Goal: Find specific page/section: Find specific page/section

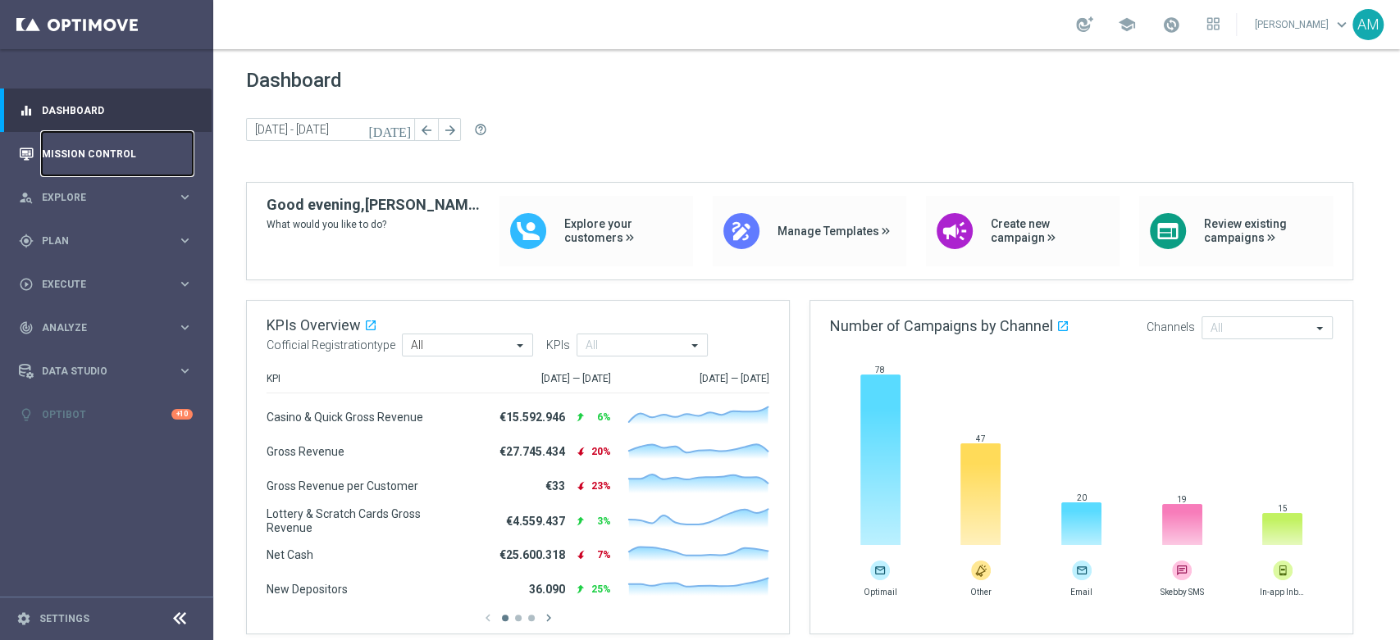
click at [104, 161] on link "Mission Control" at bounding box center [117, 153] width 151 height 43
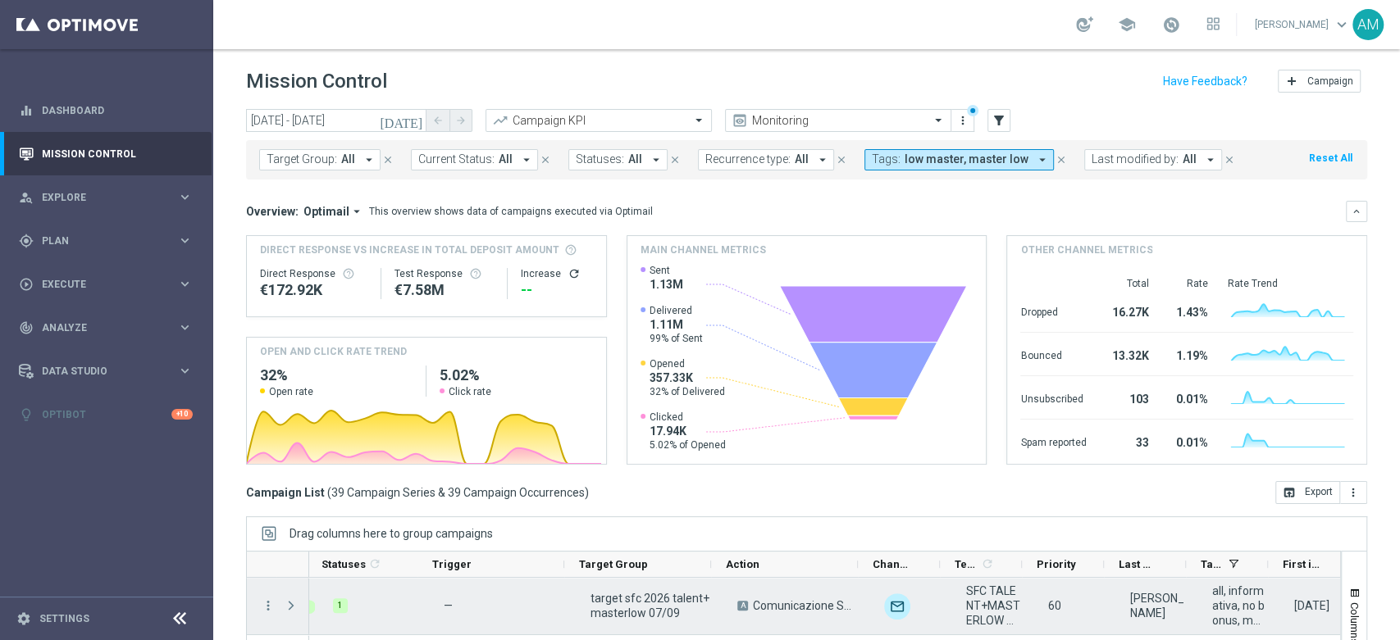
scroll to position [0, 57]
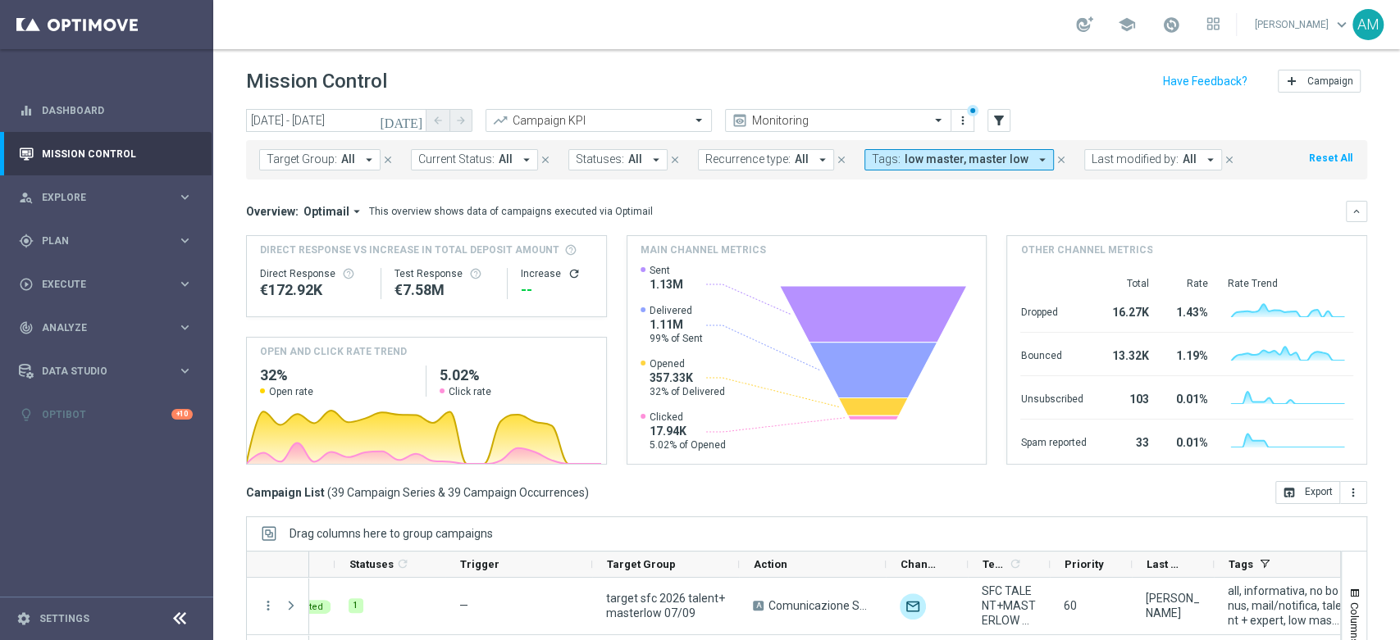
drag, startPoint x: 1291, startPoint y: 556, endPoint x: 1351, endPoint y: 557, distance: 59.9
click at [178, 324] on icon "keyboard_arrow_right" at bounding box center [185, 328] width 16 height 16
click at [81, 361] on link "Customer 360" at bounding box center [107, 361] width 128 height 13
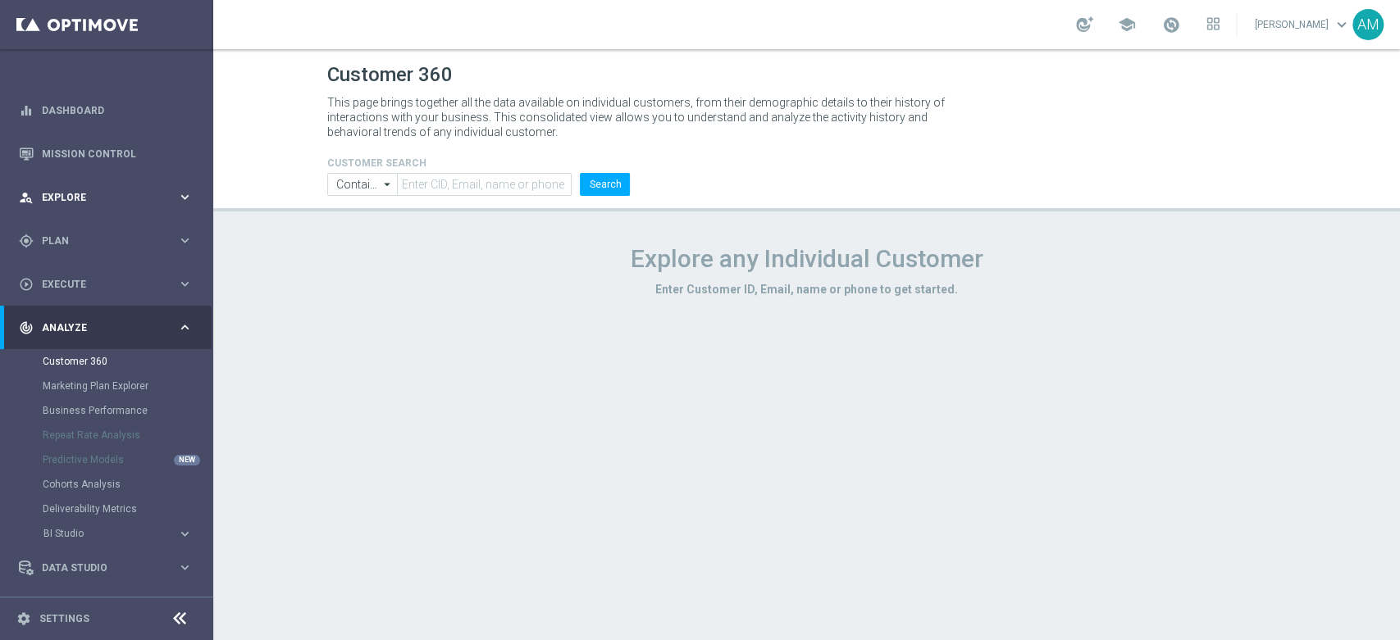
click at [133, 183] on div "person_search Explore keyboard_arrow_right" at bounding box center [106, 196] width 212 height 43
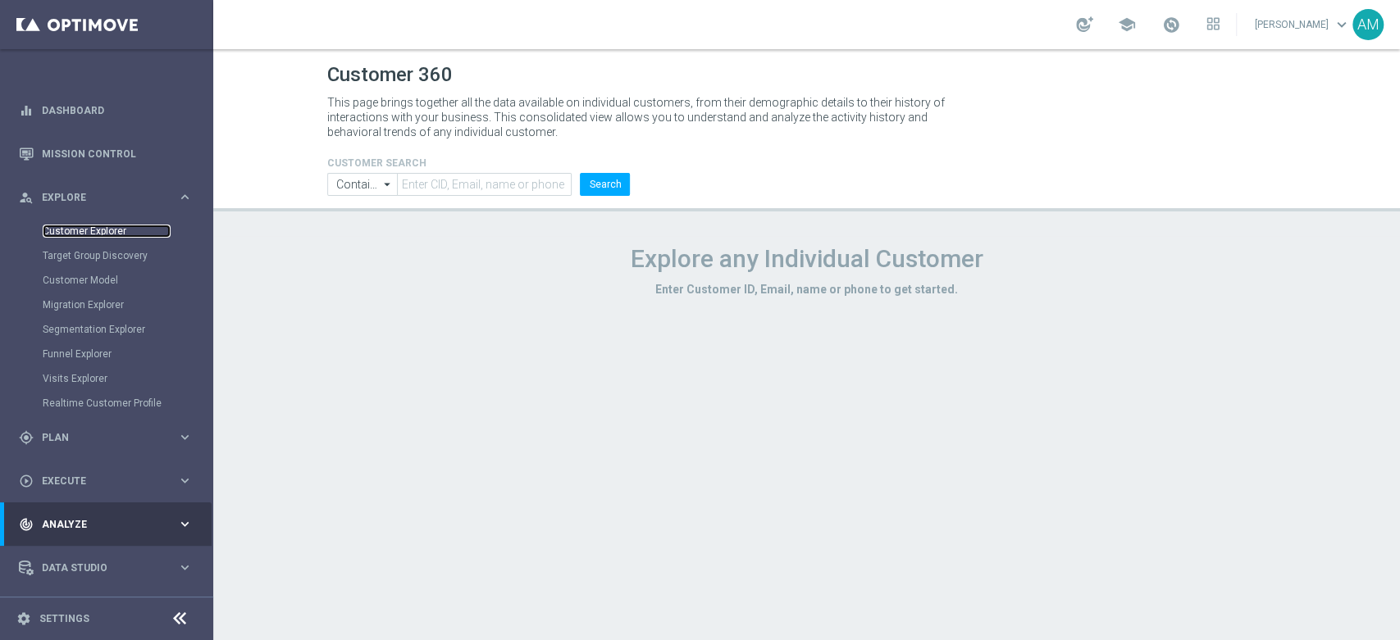
click at [105, 227] on link "Customer Explorer" at bounding box center [107, 231] width 128 height 13
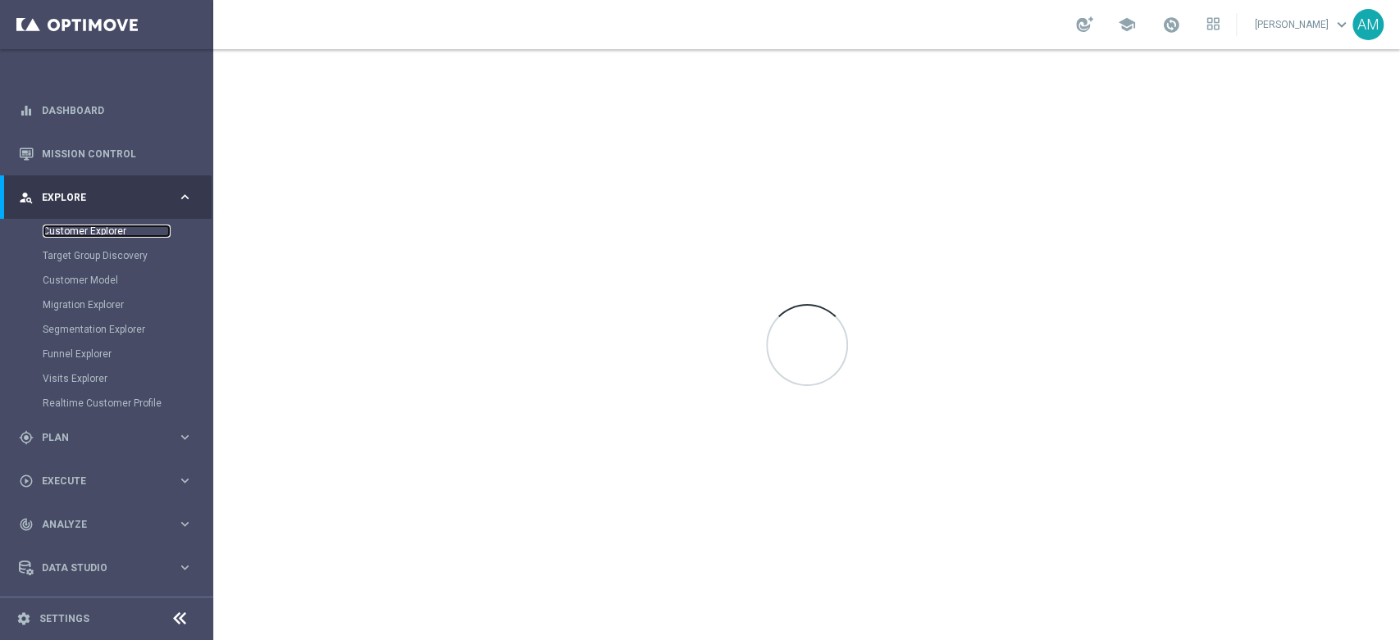
click at [105, 227] on link "Customer Explorer" at bounding box center [107, 231] width 128 height 13
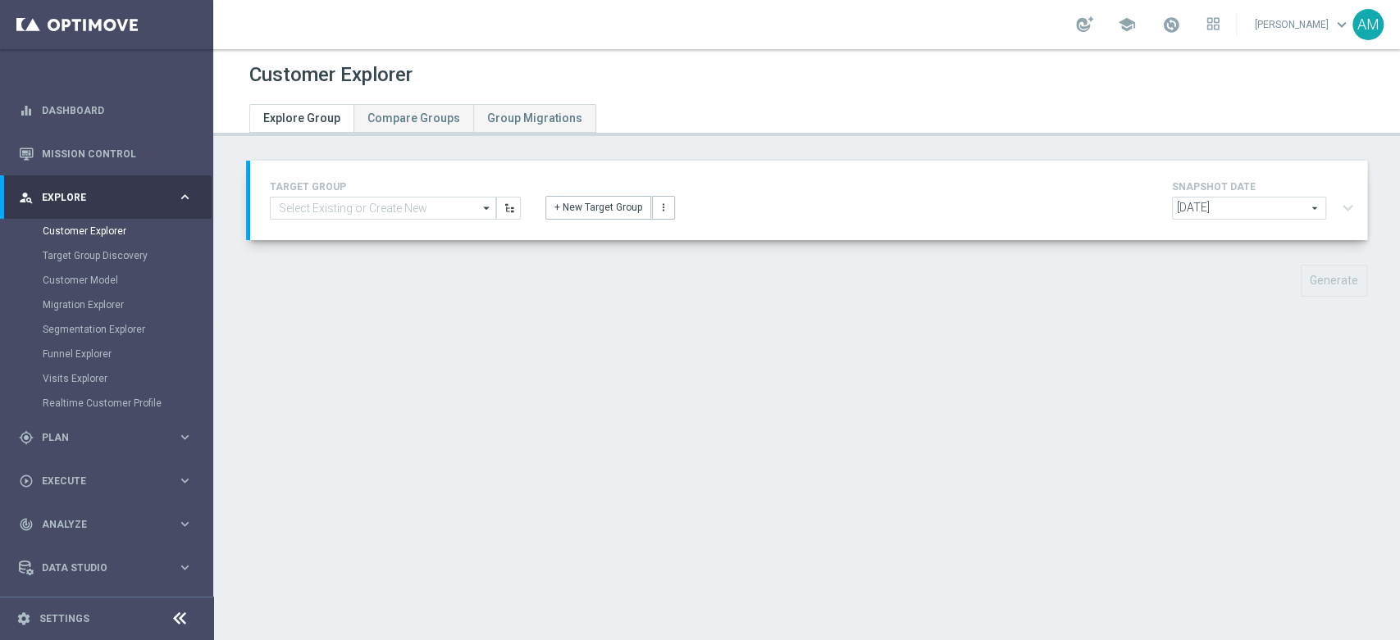
click at [629, 498] on div "Customer Explorer Explore Group Compare Groups Group Migrations TARGET GROUP ar…" at bounding box center [806, 344] width 1186 height 591
